Goal: Task Accomplishment & Management: Complete application form

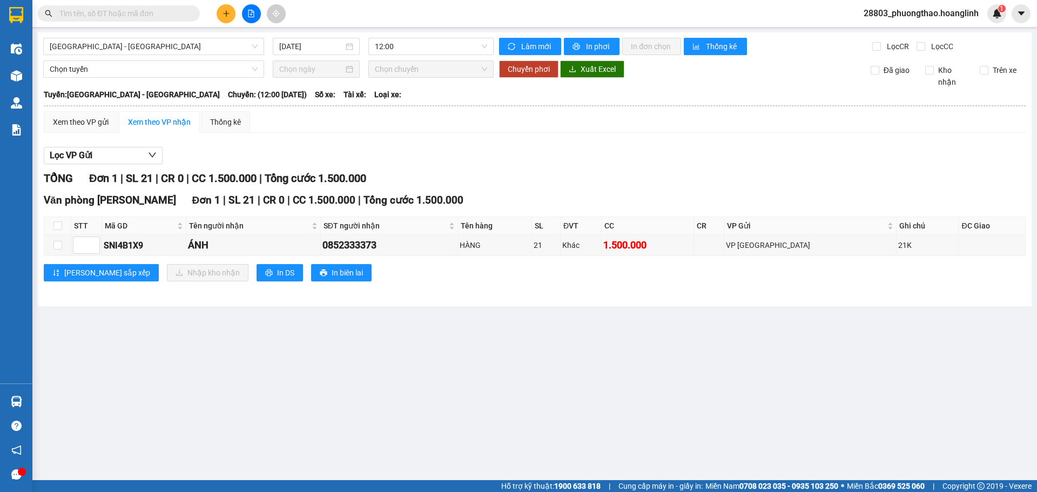
click at [218, 19] on div at bounding box center [251, 13] width 81 height 19
click at [226, 18] on button at bounding box center [226, 13] width 19 height 19
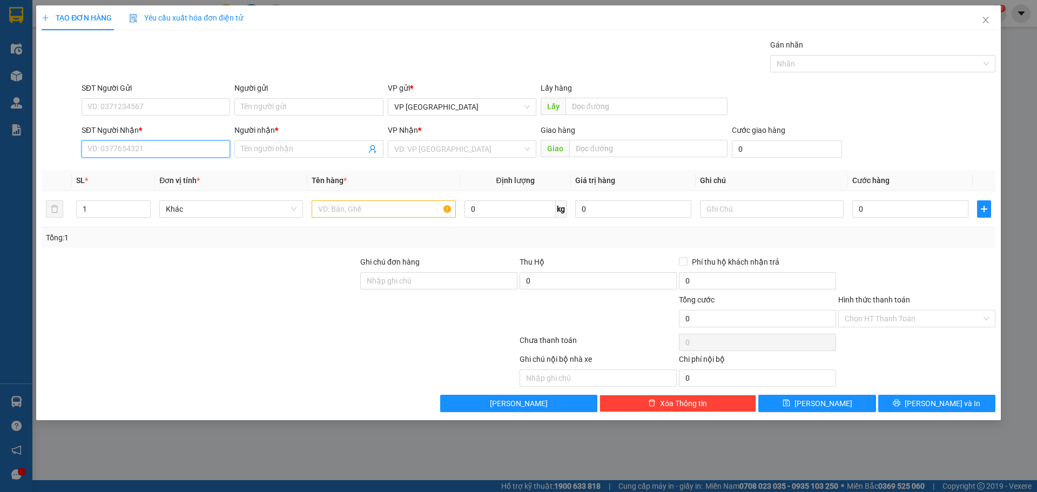
click at [184, 152] on input "SĐT Người Nhận *" at bounding box center [156, 148] width 148 height 17
click at [156, 146] on input "0866611173" at bounding box center [156, 148] width 148 height 17
type input "0866611173"
drag, startPoint x: 252, startPoint y: 149, endPoint x: 241, endPoint y: 115, distance: 35.5
click at [247, 135] on div "Người nhận * Tên người nhận" at bounding box center [308, 143] width 148 height 38
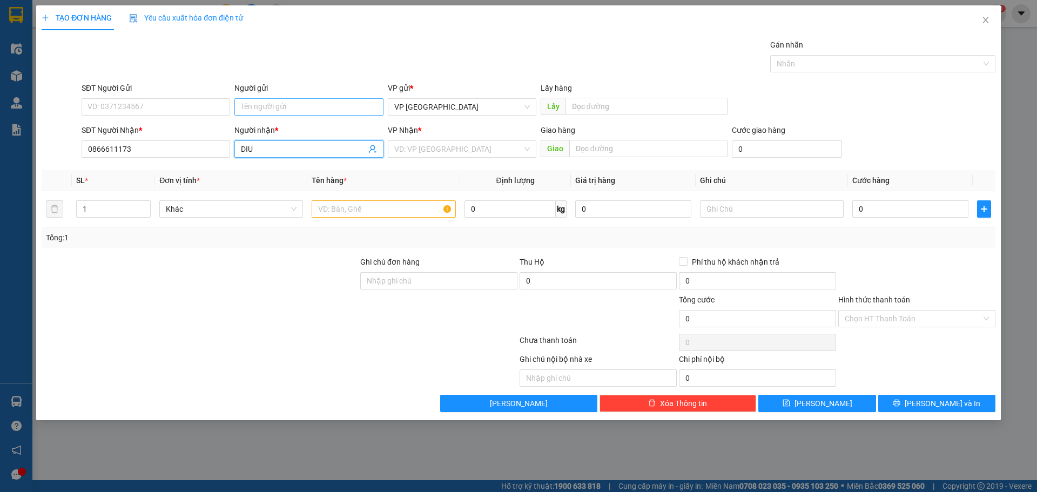
type input "DIU"
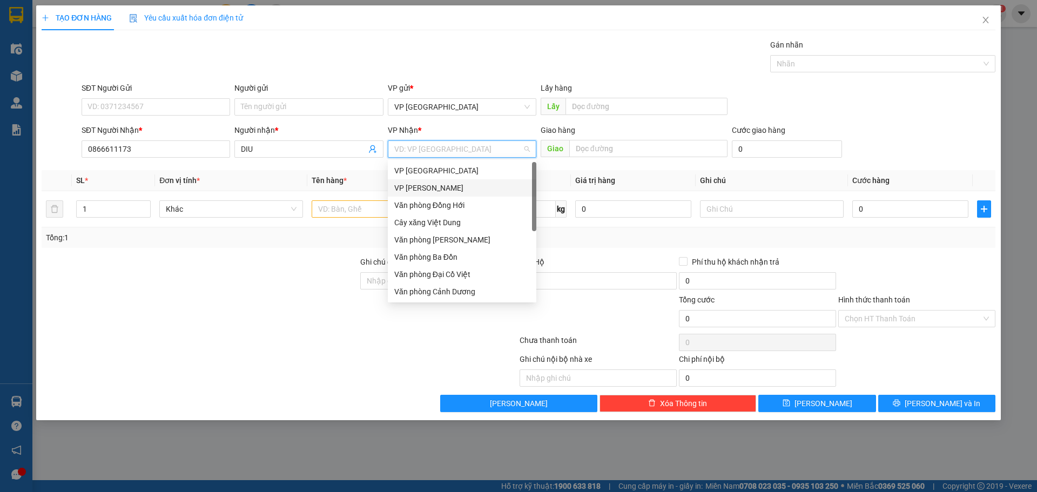
click at [442, 187] on div "VP [PERSON_NAME]" at bounding box center [462, 188] width 136 height 12
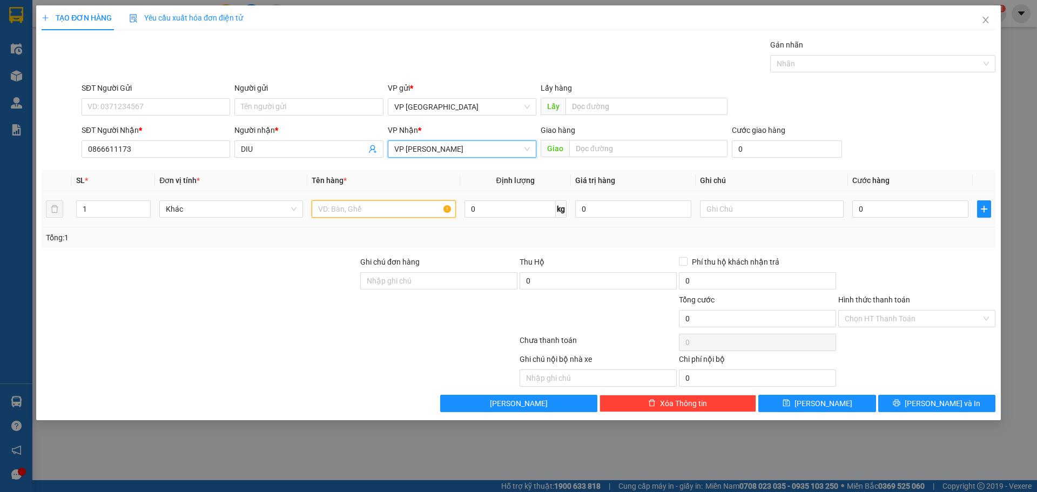
click at [354, 214] on input "text" at bounding box center [384, 208] width 144 height 17
type input "HỒ SƠ"
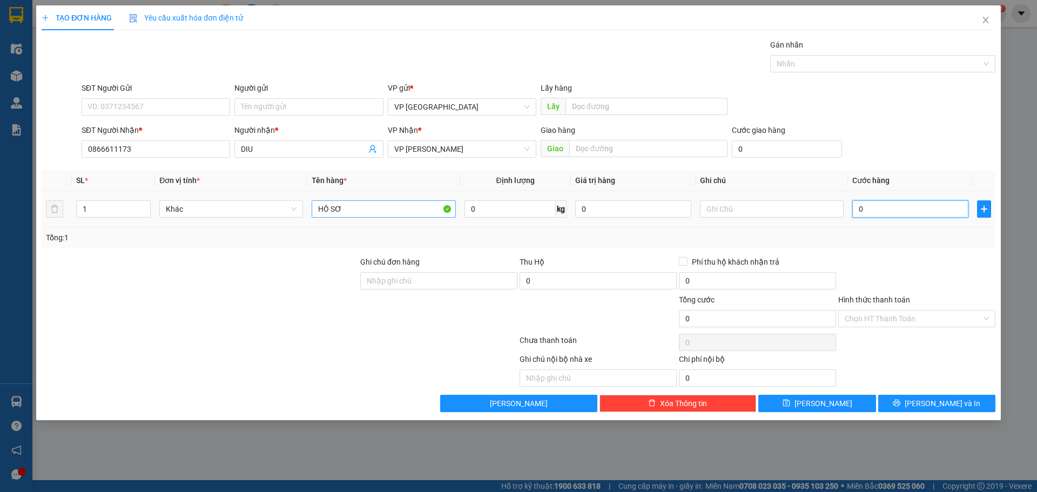
type input "5"
type input "50"
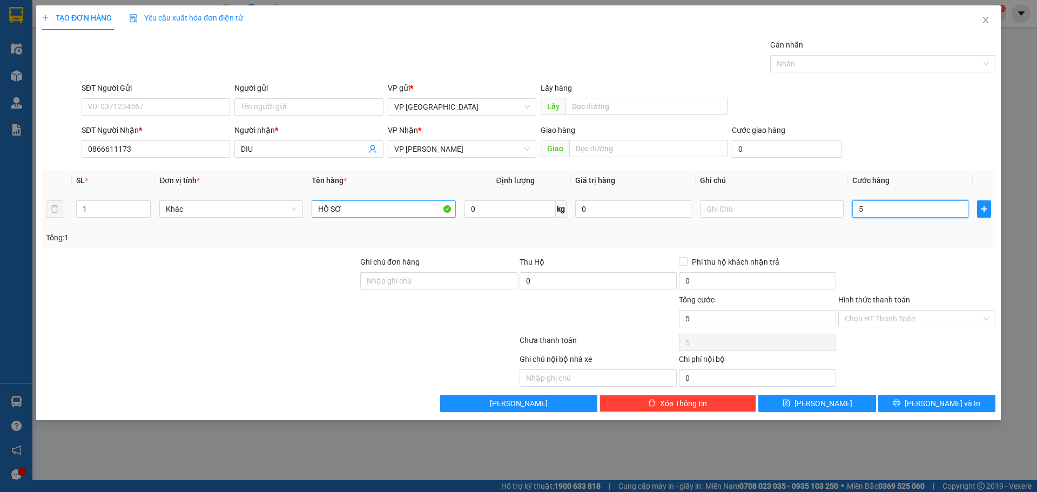
type input "50"
type input "50.000"
click at [928, 246] on div "Tổng: 1" at bounding box center [518, 237] width 953 height 21
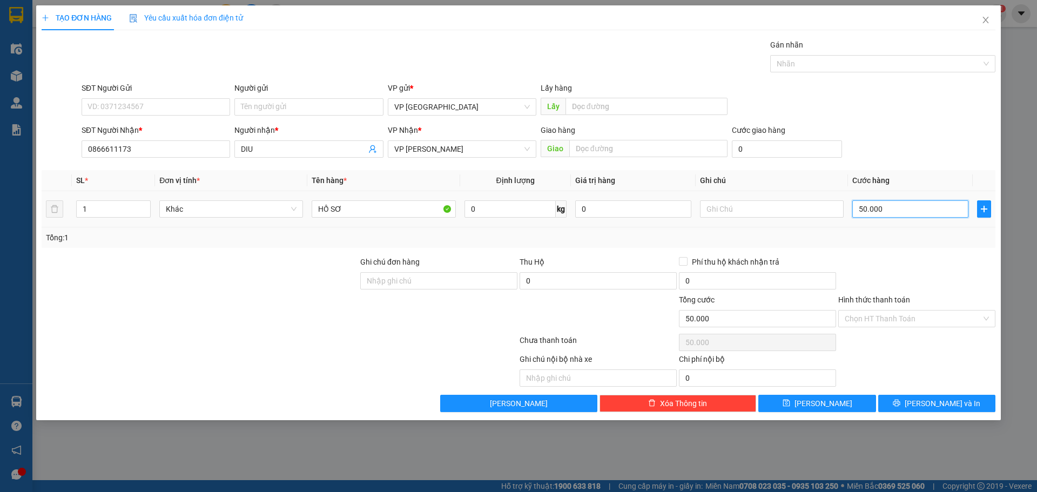
click at [890, 217] on input "50.000" at bounding box center [910, 208] width 116 height 17
type input "0"
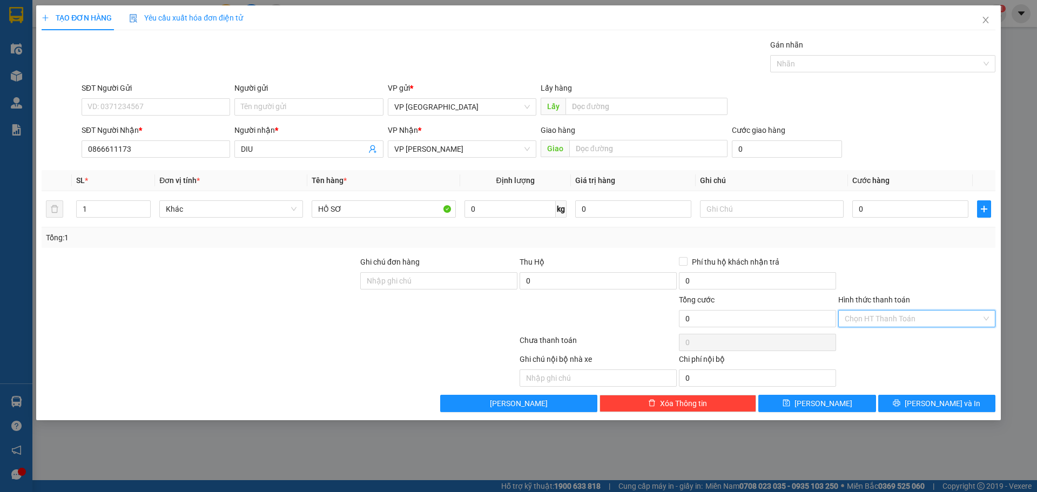
drag, startPoint x: 915, startPoint y: 316, endPoint x: 888, endPoint y: 356, distance: 48.5
click at [914, 321] on input "Hình thức thanh toán" at bounding box center [912, 318] width 137 height 16
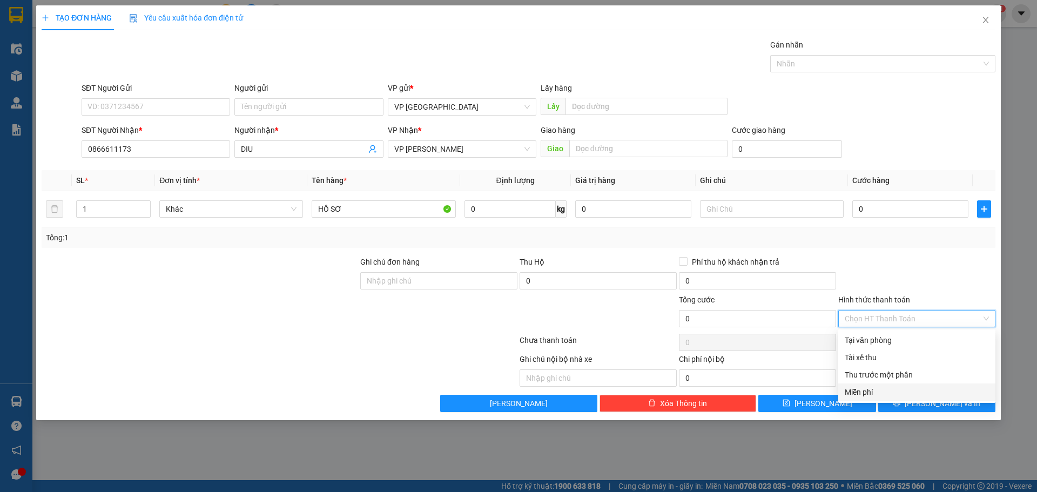
click at [883, 385] on div "Miễn phí" at bounding box center [916, 391] width 157 height 17
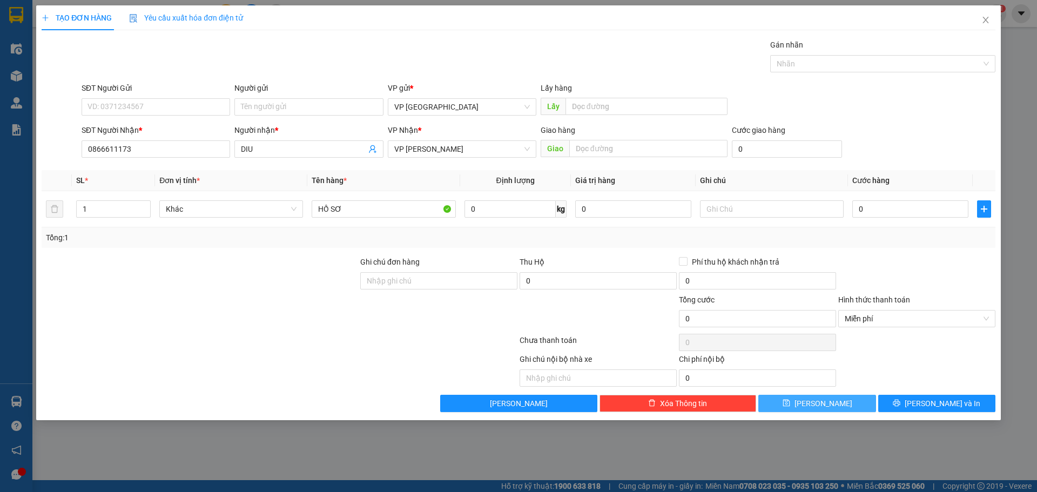
click at [827, 402] on span "[PERSON_NAME]" at bounding box center [823, 403] width 58 height 12
click at [758, 395] on button "[PERSON_NAME]" at bounding box center [816, 403] width 117 height 17
